Goal: Navigation & Orientation: Find specific page/section

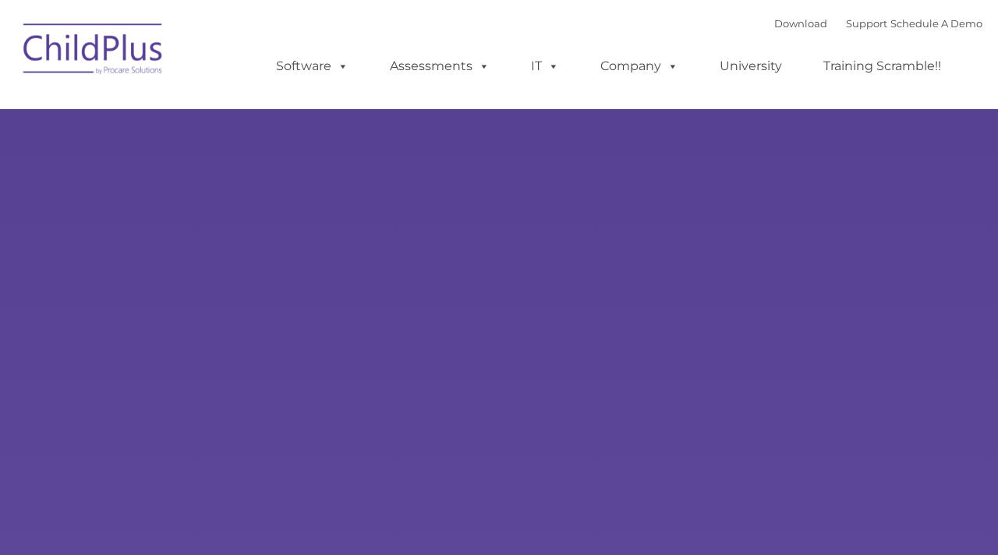
type input ""
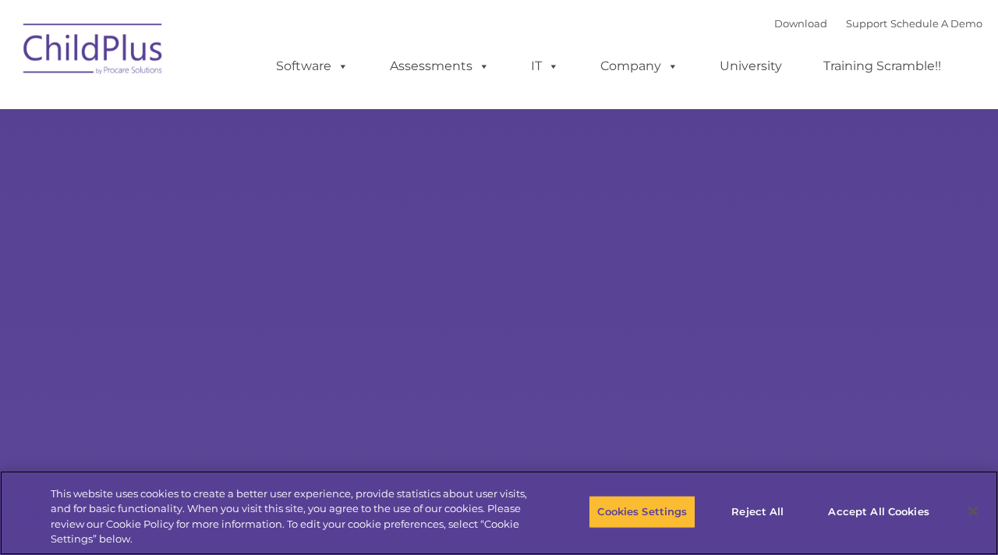
select select "MEDIUM"
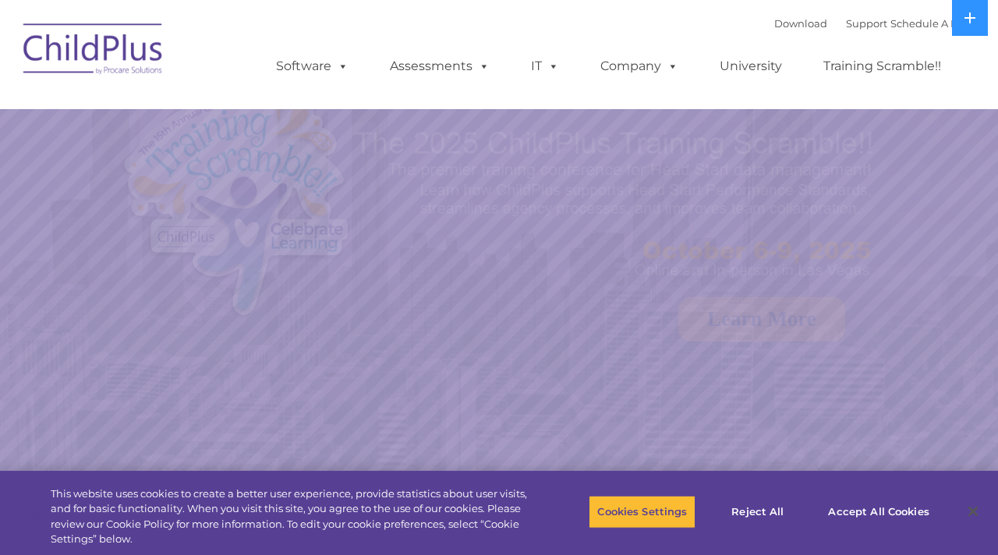
select select "MEDIUM"
